Goal: Check status

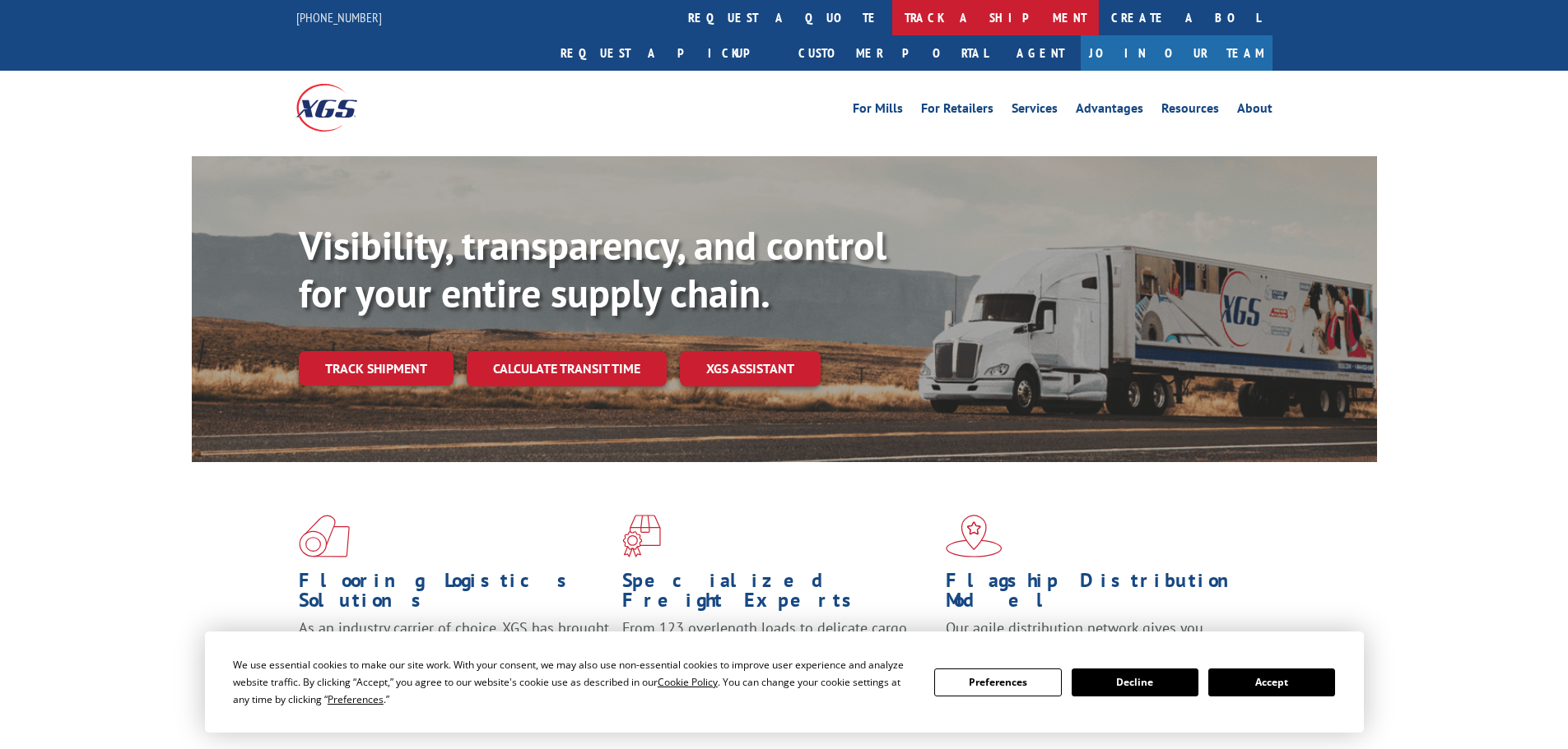
click at [892, 19] on link "track a shipment" at bounding box center [995, 17] width 206 height 35
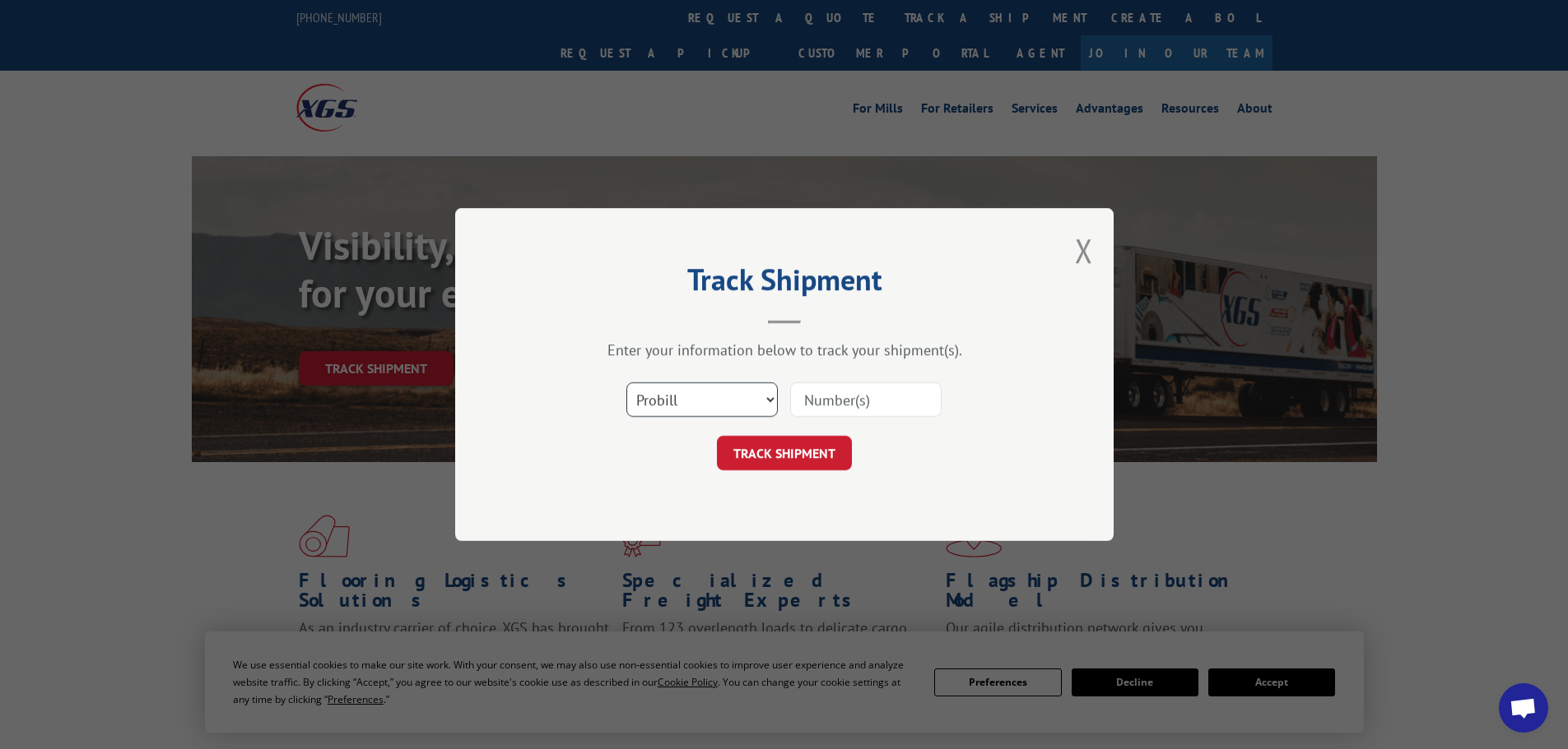
click at [666, 399] on select "Select category... Probill BOL PO" at bounding box center [702, 399] width 152 height 34
select select "po"
click at [627, 382] on select "Select category... Probill BOL PO" at bounding box center [702, 399] width 152 height 34
click at [830, 399] on input at bounding box center [866, 399] width 152 height 34
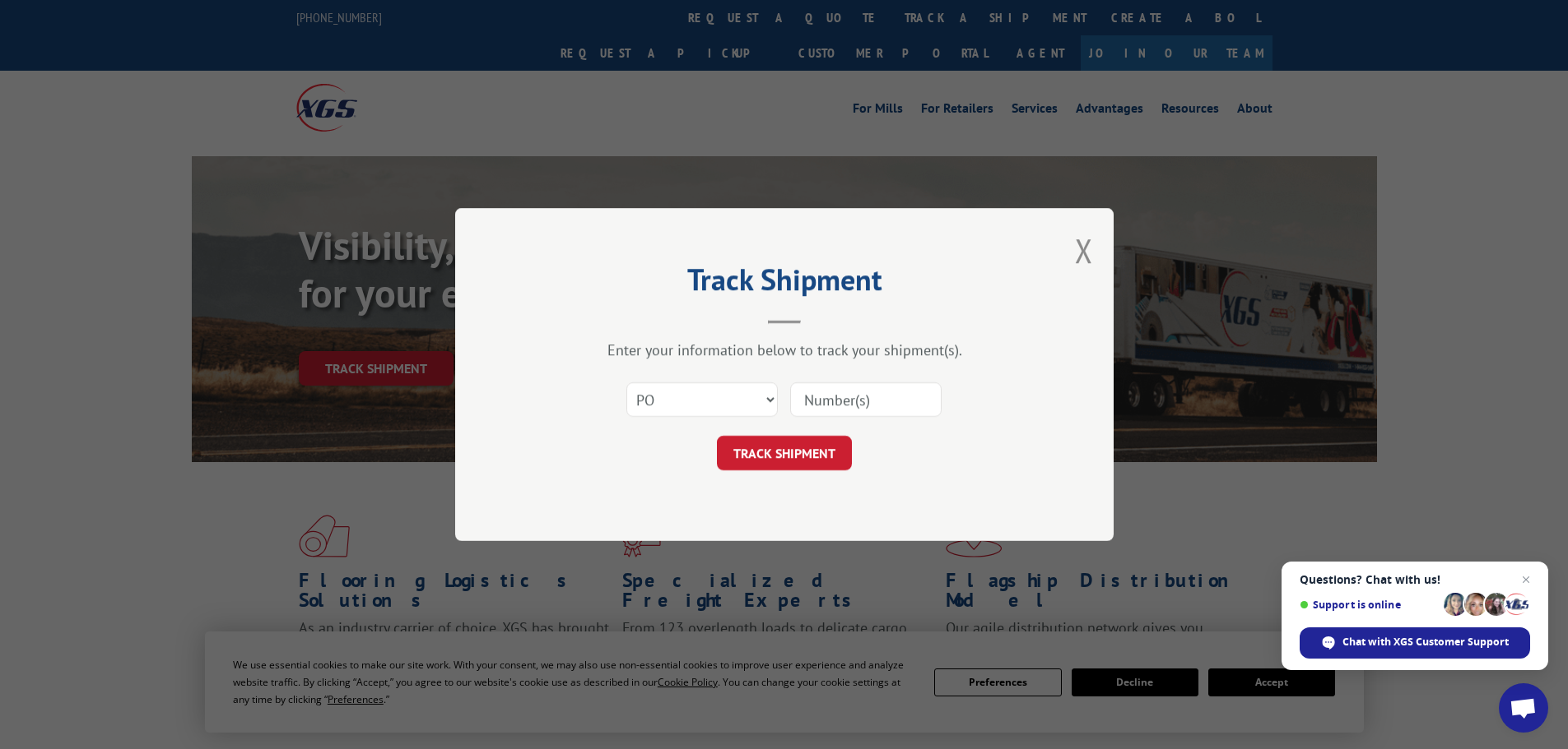
paste input "26531522"
type input "26531522"
click button "TRACK SHIPMENT" at bounding box center [784, 453] width 135 height 34
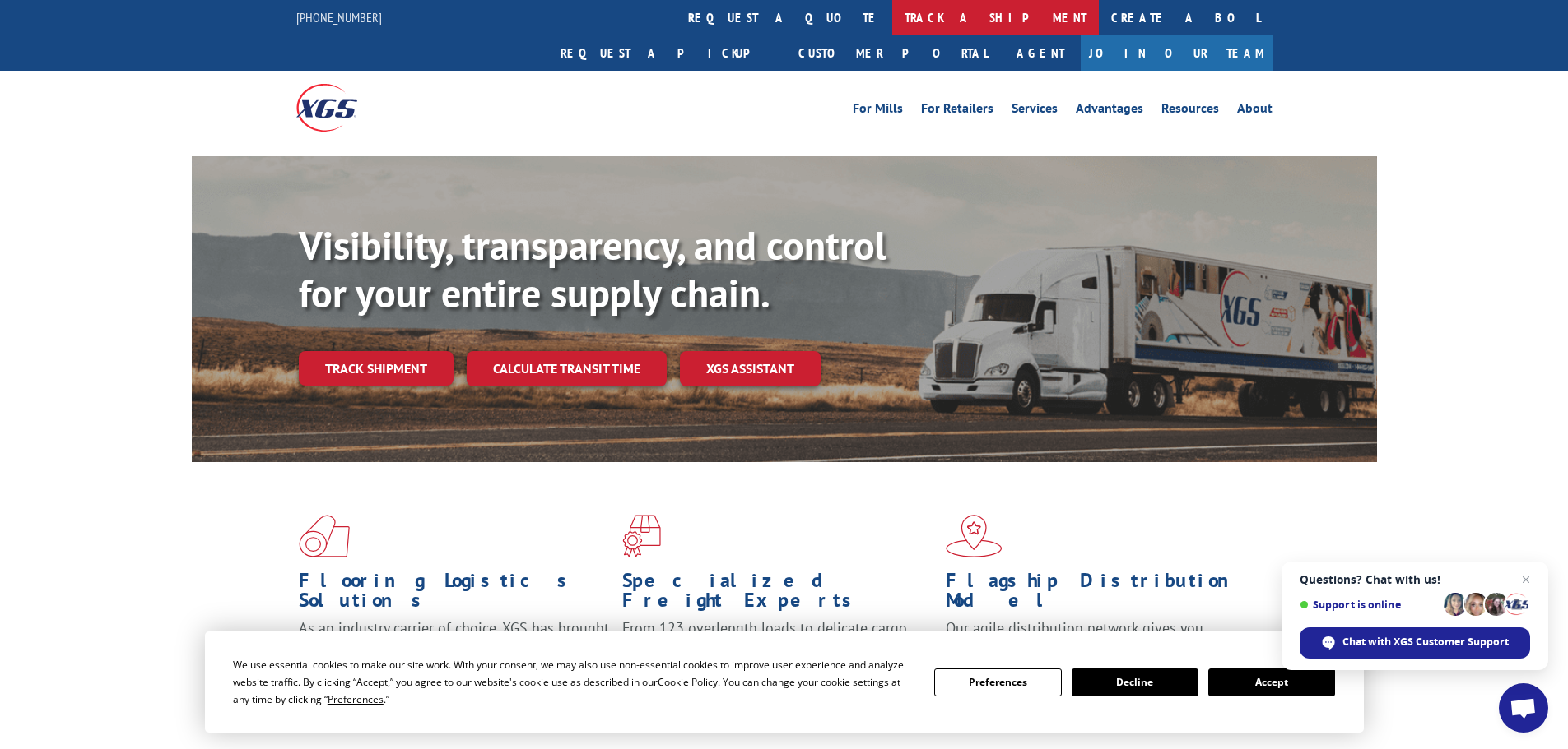
click at [892, 14] on link "track a shipment" at bounding box center [995, 17] width 206 height 35
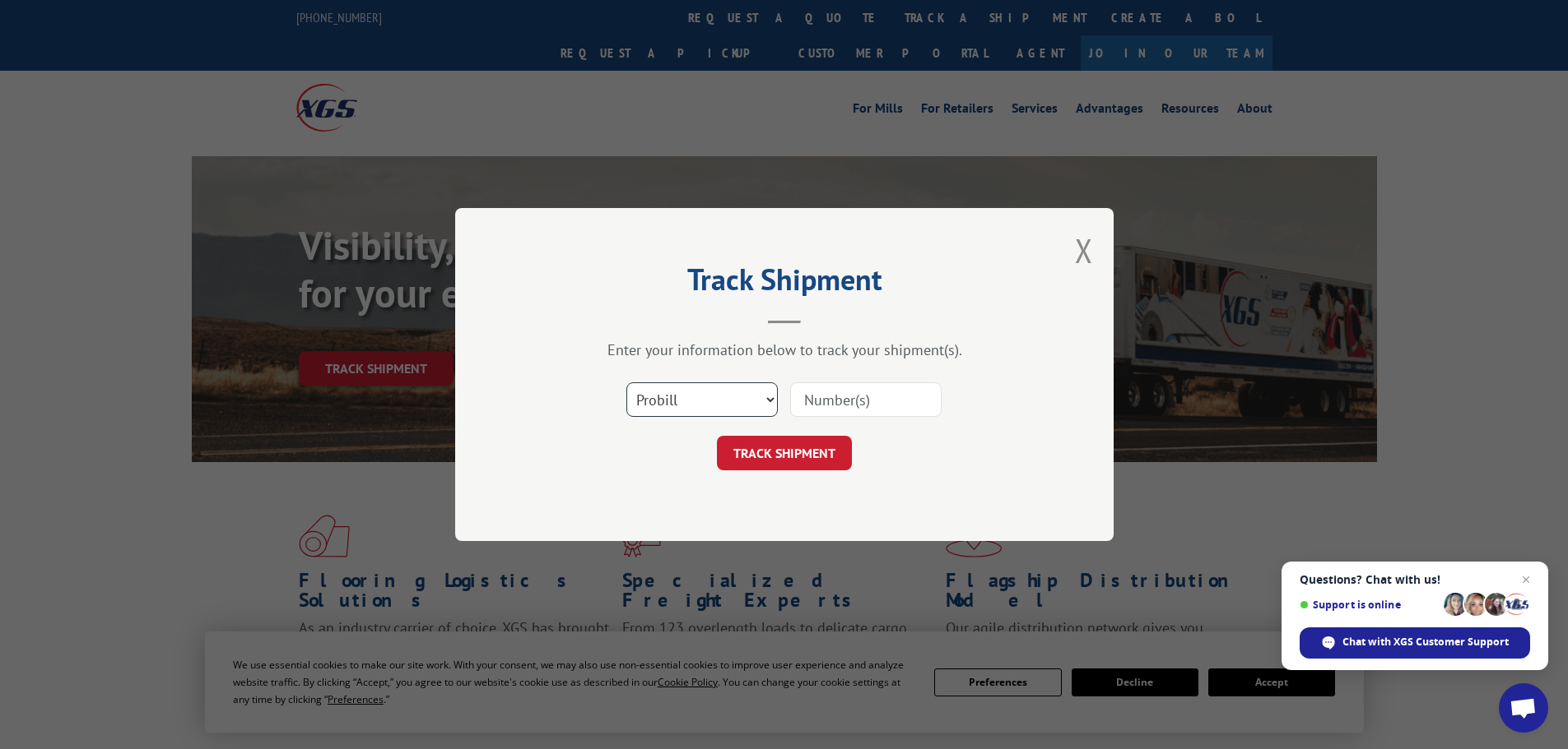
click at [682, 407] on select "Select category... Probill BOL PO" at bounding box center [702, 399] width 152 height 34
select select "po"
click at [627, 382] on select "Select category... Probill BOL PO" at bounding box center [702, 399] width 152 height 34
paste input "26531541"
type input "26531541"
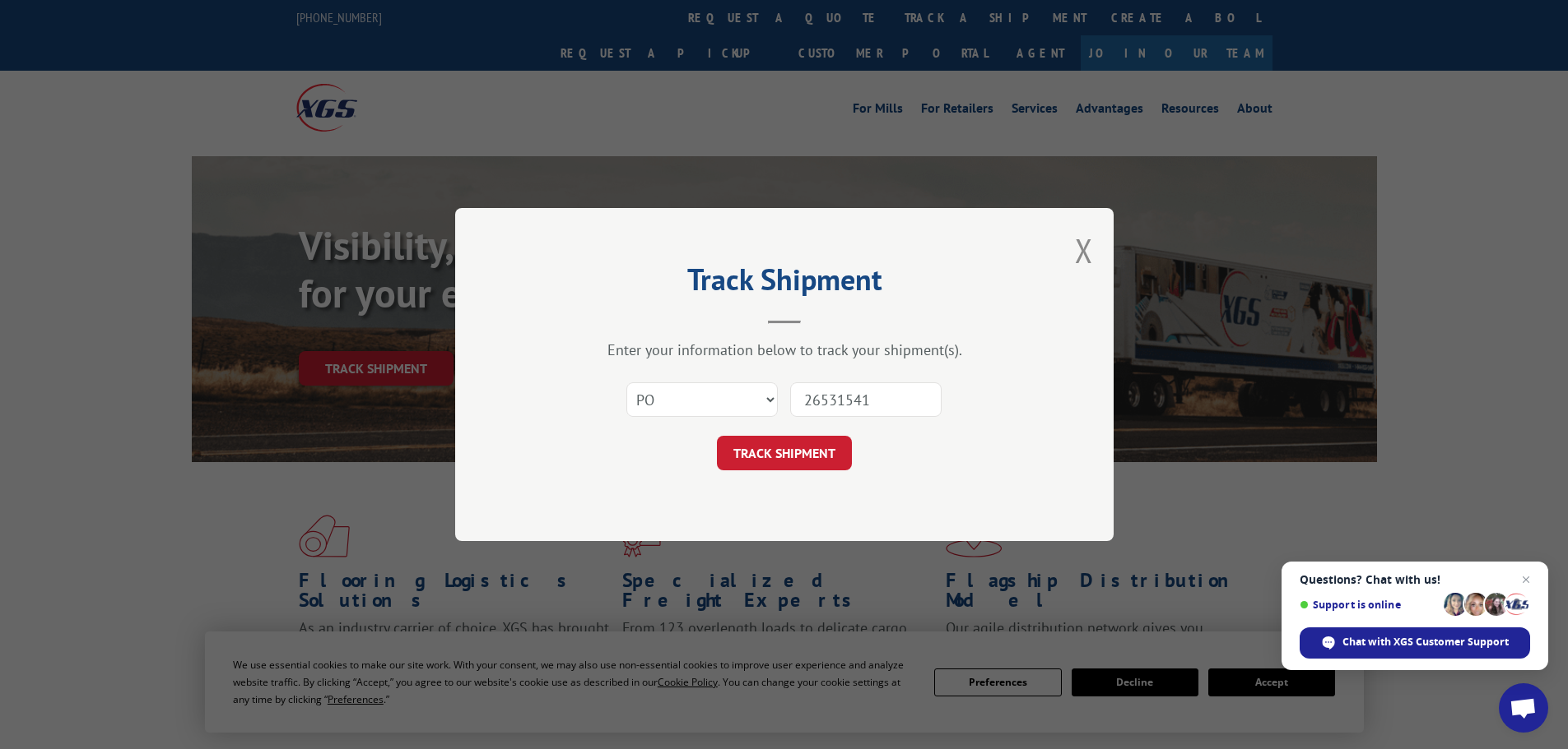
click button "TRACK SHIPMENT" at bounding box center [784, 453] width 135 height 34
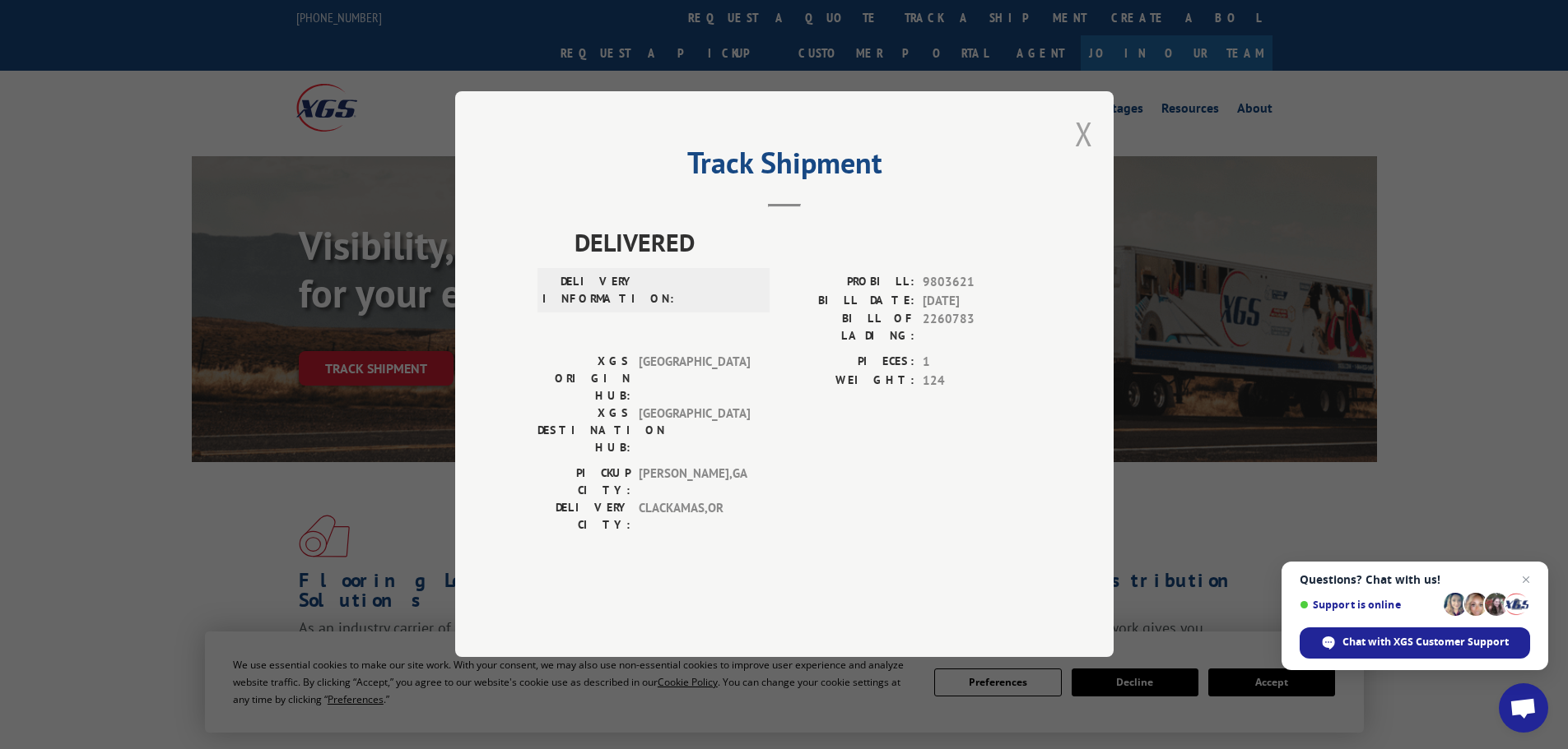
click at [1080, 155] on button "Close modal" at bounding box center [1084, 133] width 18 height 44
